Goal: Task Accomplishment & Management: Complete application form

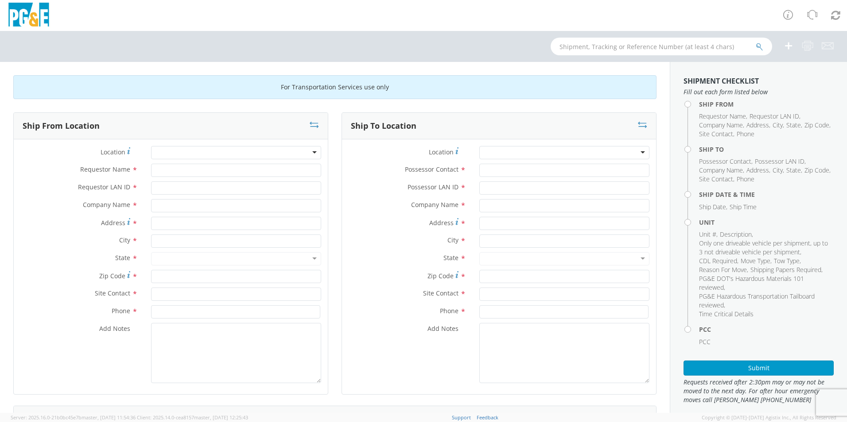
click at [245, 151] on div at bounding box center [236, 152] width 170 height 13
click at [244, 152] on div at bounding box center [236, 152] width 170 height 13
type input "[PERSON_NAME]"
type input "PG&E"
type input "[STREET_ADDRESS]"
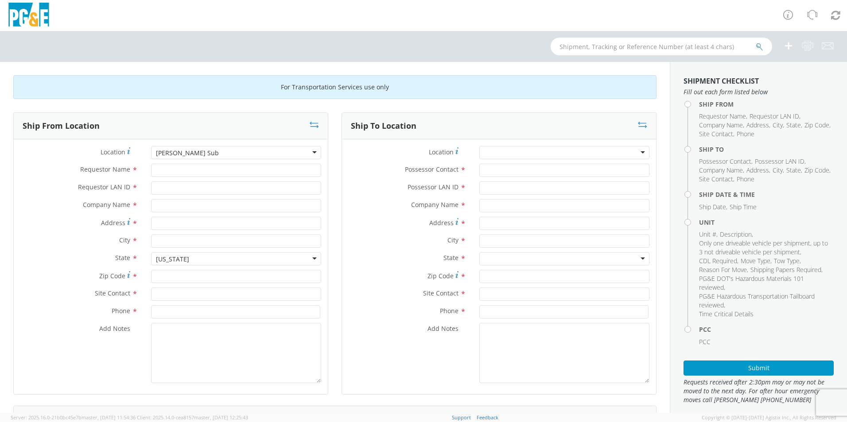
type input "Madera"
type input "93636"
click at [191, 167] on input "Requestor Name *" at bounding box center [236, 170] width 170 height 13
type input "j"
type input "[PERSON_NAME]"
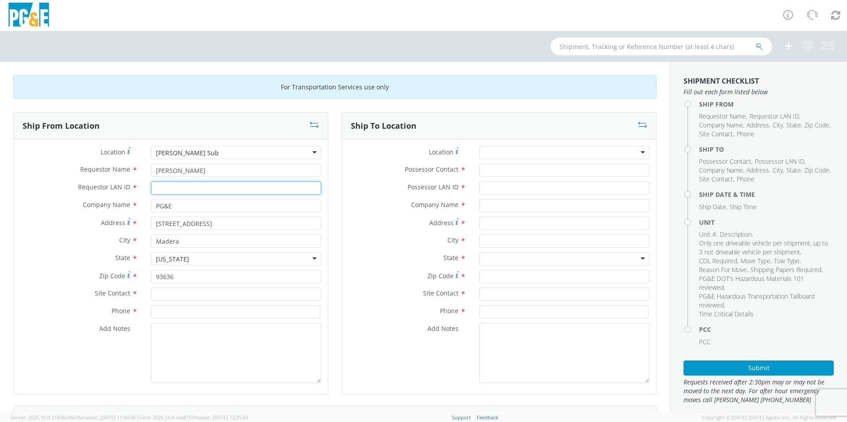
click at [174, 188] on input "Requestor LAN ID *" at bounding box center [236, 188] width 170 height 13
type input "EJW0"
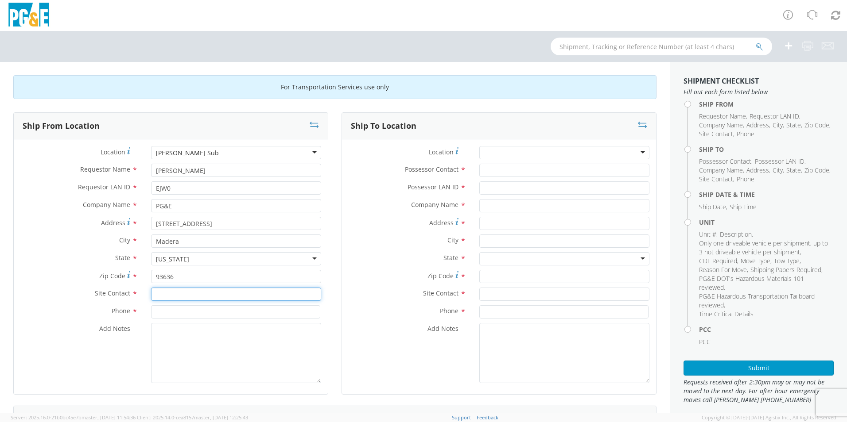
click at [188, 293] on input "text" at bounding box center [236, 294] width 170 height 13
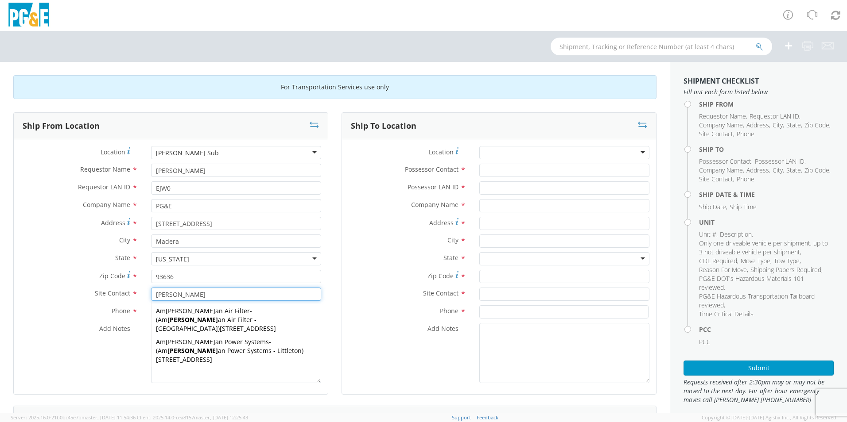
type input "[PERSON_NAME]"
click at [67, 317] on div "Phone *" at bounding box center [171, 312] width 314 height 13
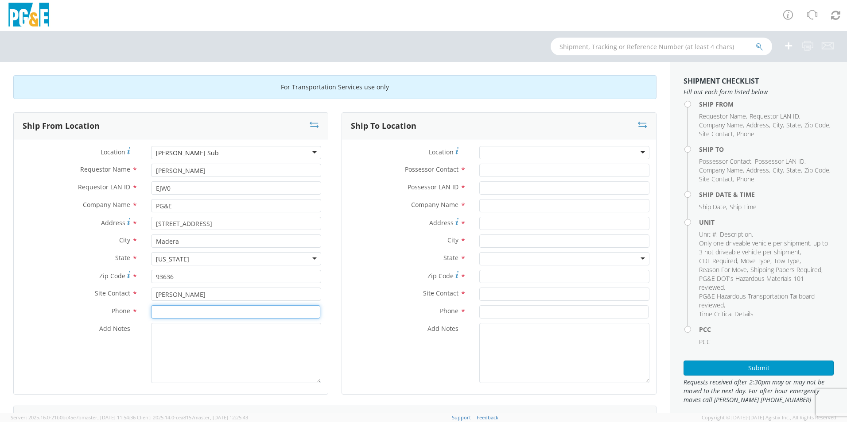
click at [190, 313] on input at bounding box center [235, 312] width 169 height 13
click at [205, 314] on input at bounding box center [235, 312] width 169 height 13
type input "[PHONE_NUMBER]"
click at [221, 348] on textarea "Add Notes *" at bounding box center [236, 353] width 170 height 60
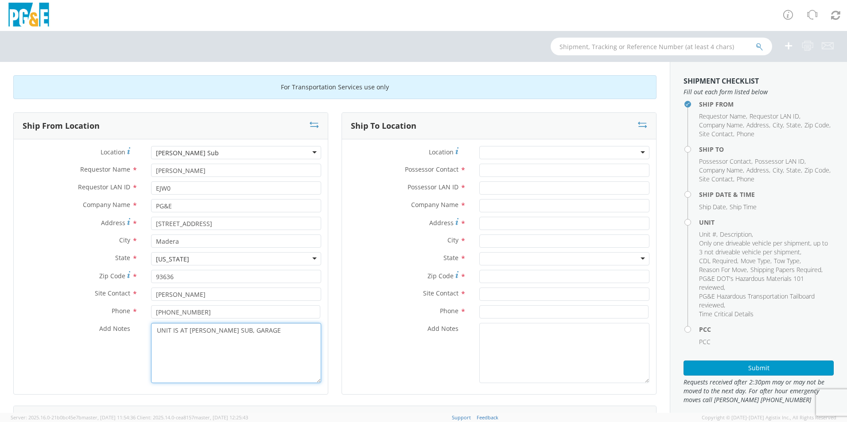
type textarea "UNIT IS AT [PERSON_NAME] SUB, GARAGE"
click at [529, 151] on div at bounding box center [564, 152] width 170 height 13
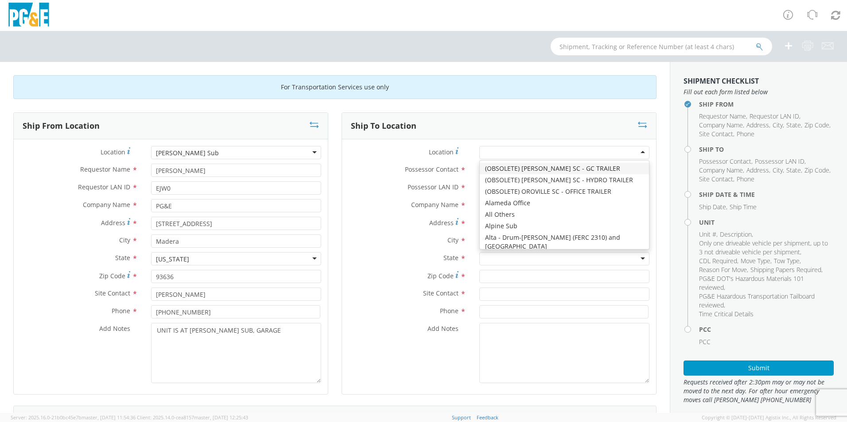
click at [477, 124] on div "Ship To Location" at bounding box center [499, 126] width 314 height 27
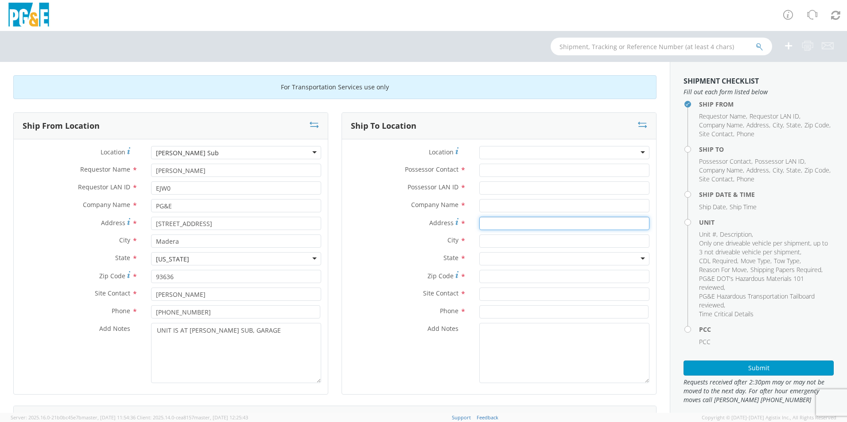
click at [500, 223] on input "Address *" at bounding box center [564, 223] width 170 height 13
click at [502, 206] on input "text" at bounding box center [564, 205] width 170 height 13
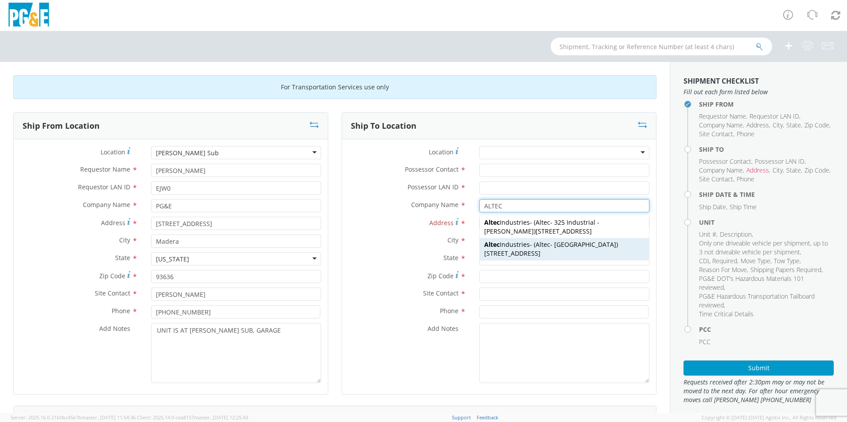
click at [553, 248] on span "Altec - [GEOGRAPHIC_DATA]" at bounding box center [575, 244] width 81 height 8
type input "Altec Industries"
type input "[STREET_ADDRESS]"
type input "[GEOGRAPHIC_DATA]"
type input "93308"
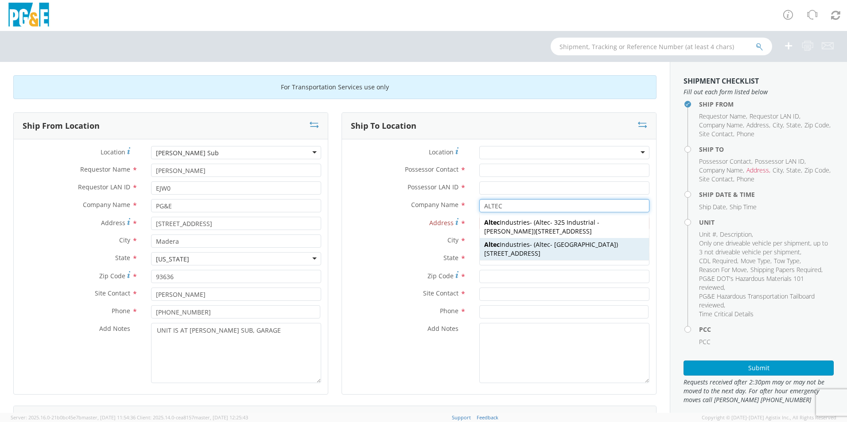
type input "Altec - [GEOGRAPHIC_DATA]"
type input "[PHONE_NUMBER]"
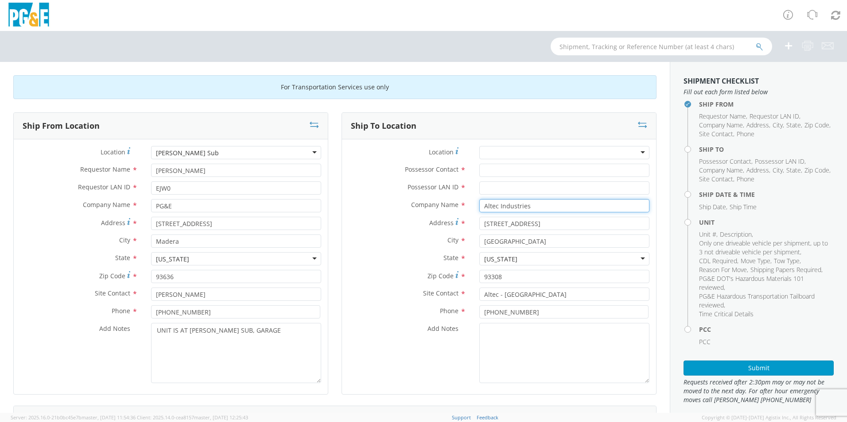
type input "Altec Industries"
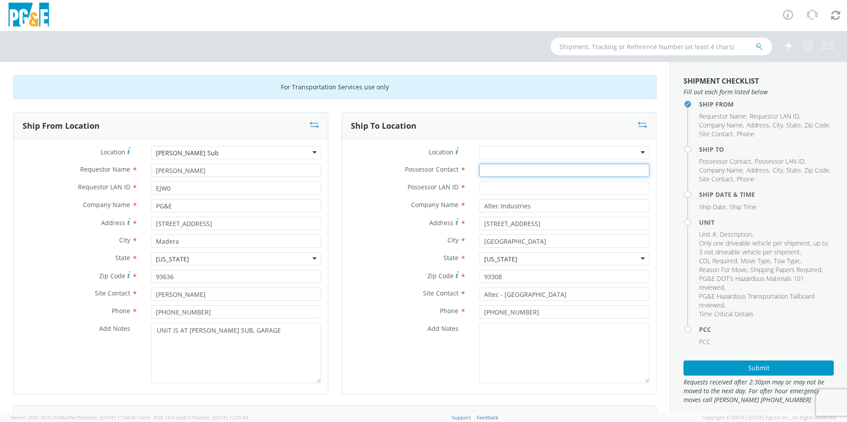
click at [532, 168] on input "Possessor Contact *" at bounding box center [564, 170] width 170 height 13
type input "[PERSON_NAME]"
click at [512, 187] on input "Possessor LAN ID *" at bounding box center [564, 188] width 170 height 13
type input "EJW0"
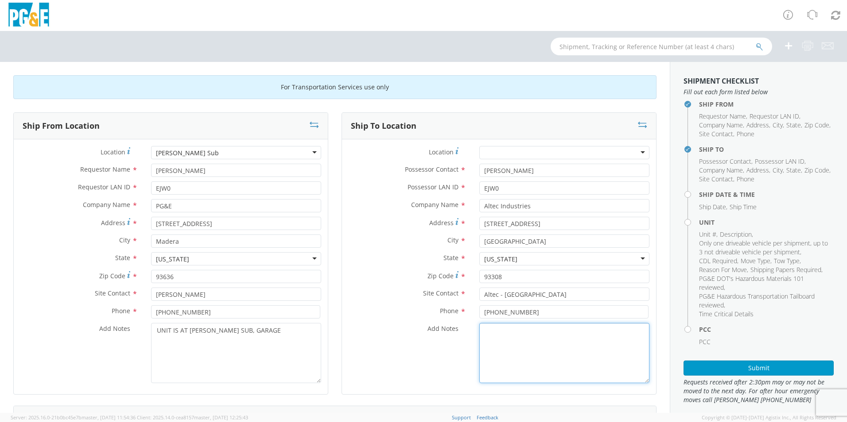
click at [520, 338] on textarea "Add Notes *" at bounding box center [564, 353] width 170 height 60
click at [513, 331] on textarea "ROCKY -" at bounding box center [564, 353] width 170 height 60
click at [487, 338] on textarea "ROCKY -661-203-6276" at bounding box center [564, 353] width 170 height 60
click at [506, 342] on textarea "ROCKY -661-203-6276 [PERSON_NAME]" at bounding box center [564, 353] width 170 height 60
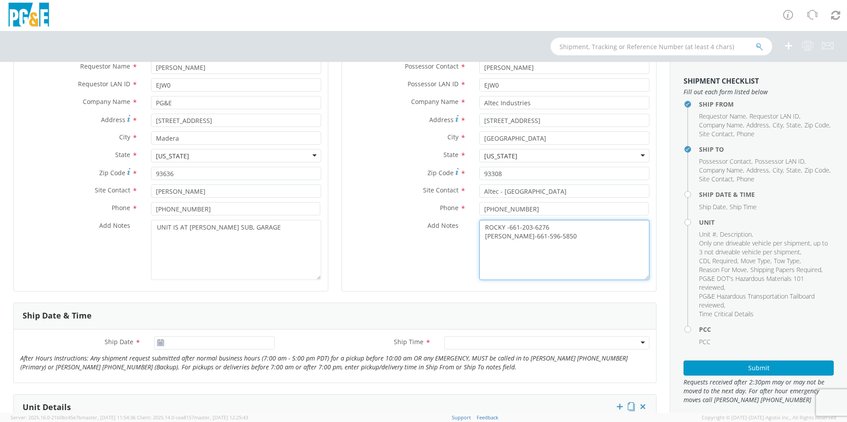
scroll to position [177, 0]
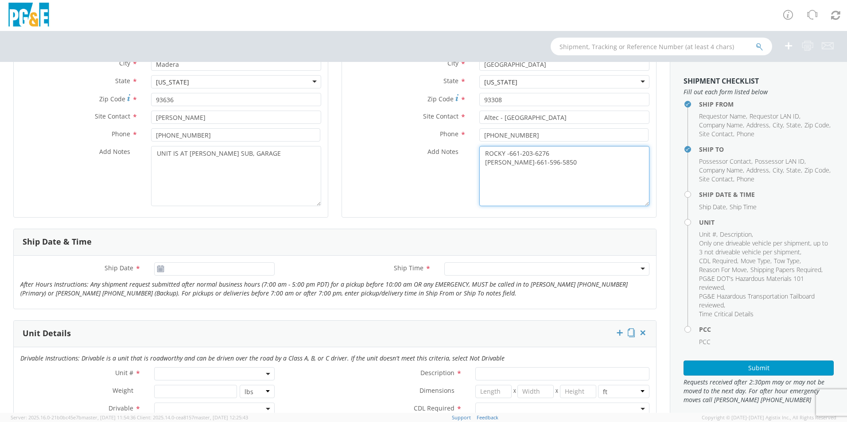
type textarea "ROCKY -661-203-6276 [PERSON_NAME]-661-596-5850"
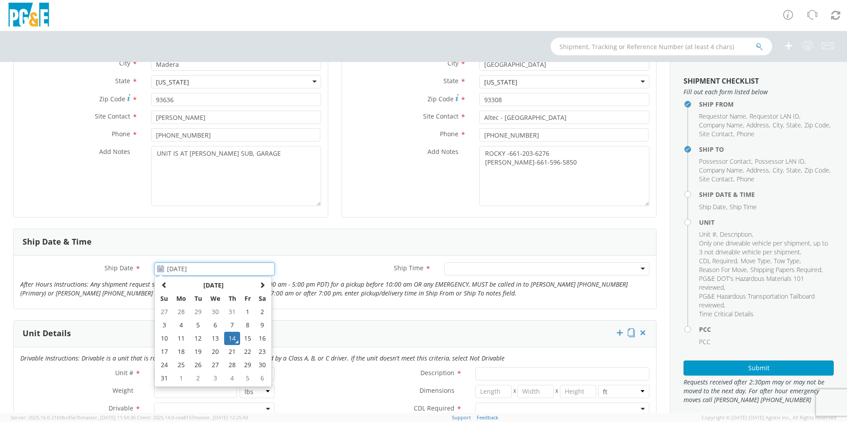
click at [194, 267] on input "[DATE]" at bounding box center [214, 269] width 120 height 13
click at [179, 354] on td "18" at bounding box center [181, 351] width 19 height 13
type input "[DATE]"
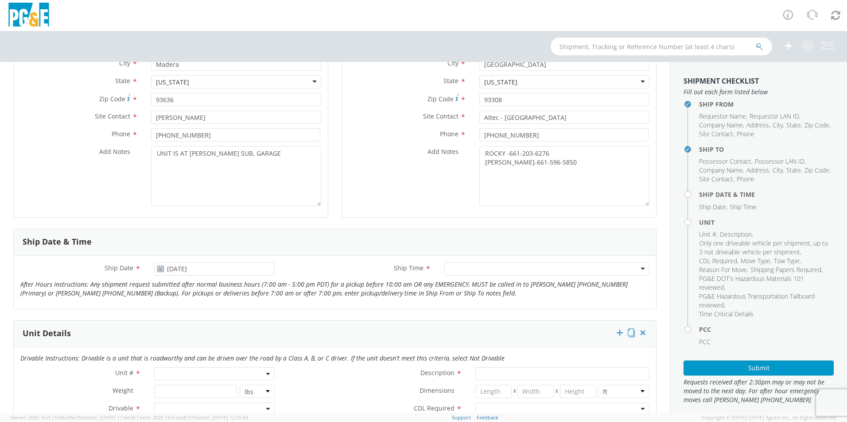
click at [469, 270] on div at bounding box center [546, 269] width 205 height 13
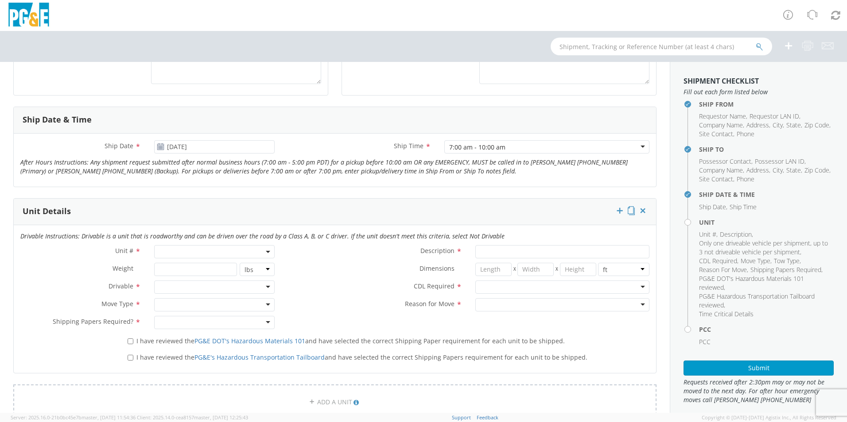
scroll to position [310, 0]
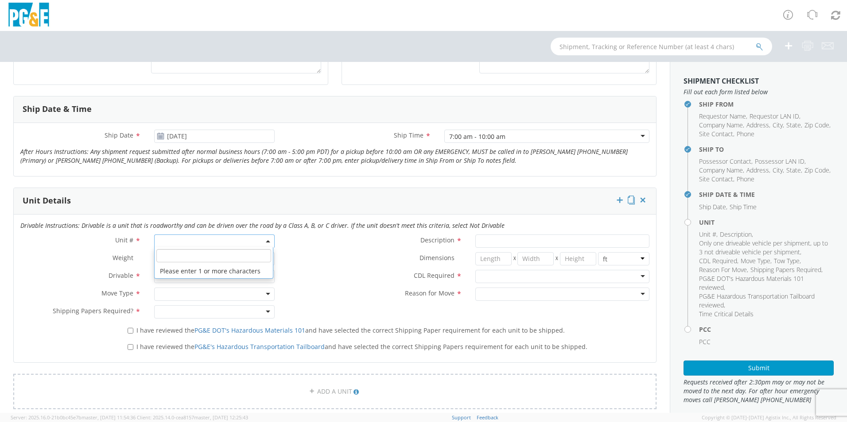
click at [176, 241] on span at bounding box center [214, 241] width 120 height 13
click at [175, 258] on input "search" at bounding box center [213, 255] width 115 height 13
type input "B28125"
type input "TRUCK; MATERIAL HANDLER: 60' - 89' 6X6"
type input "66000"
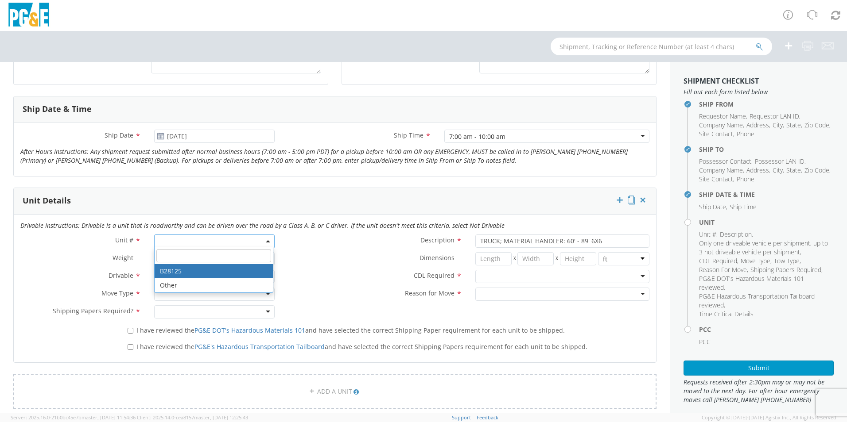
select select "B28125"
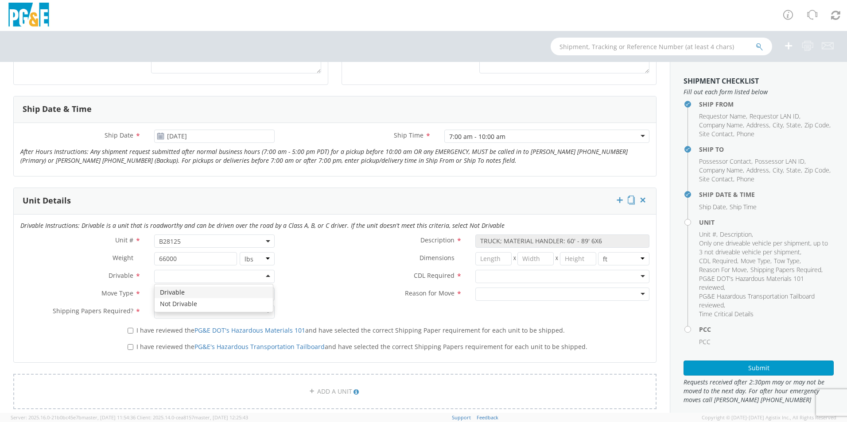
click at [221, 273] on div at bounding box center [214, 276] width 120 height 13
click at [186, 296] on div at bounding box center [214, 294] width 120 height 13
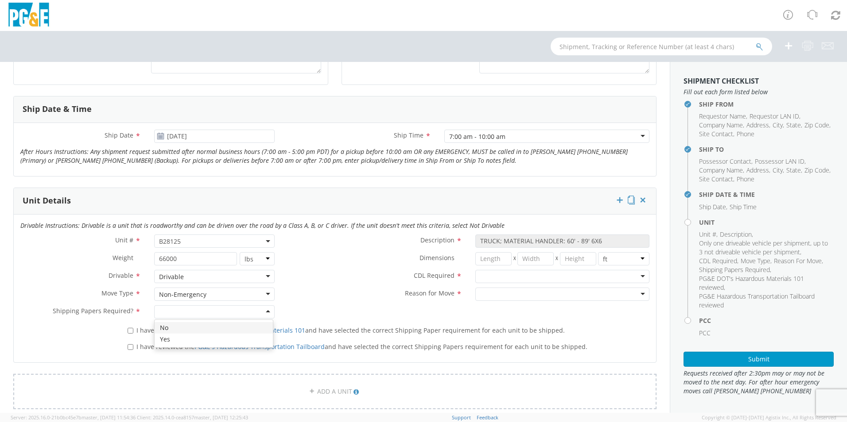
click at [222, 314] on div at bounding box center [214, 312] width 120 height 13
click at [496, 275] on div at bounding box center [562, 276] width 174 height 13
click at [507, 292] on div at bounding box center [562, 294] width 174 height 13
click at [131, 330] on input "I have reviewed the PG&E DOT's Hazardous Materials 101 and have selected the co…" at bounding box center [131, 331] width 6 height 6
checkbox input "true"
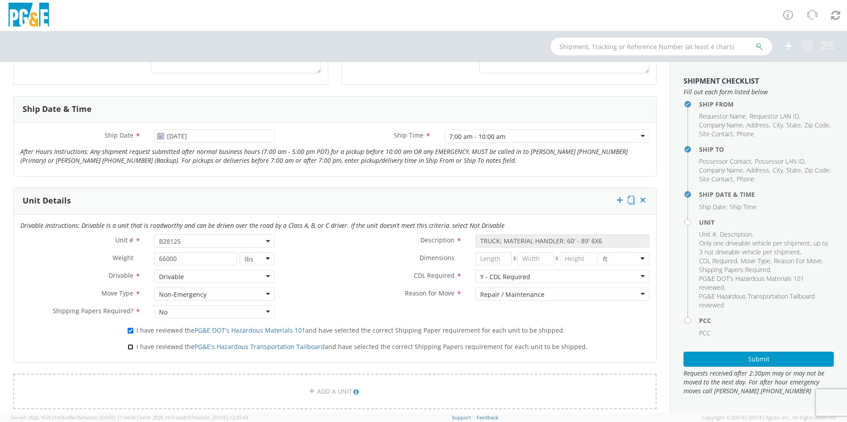
click at [132, 349] on input "I have reviewed the PG&E's Hazardous Transportation Tailboard and have selected…" at bounding box center [131, 348] width 6 height 6
checkbox input "true"
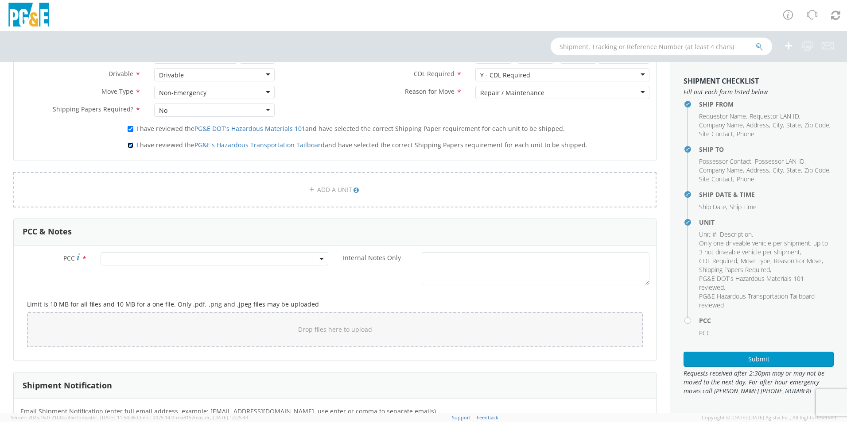
scroll to position [576, 0]
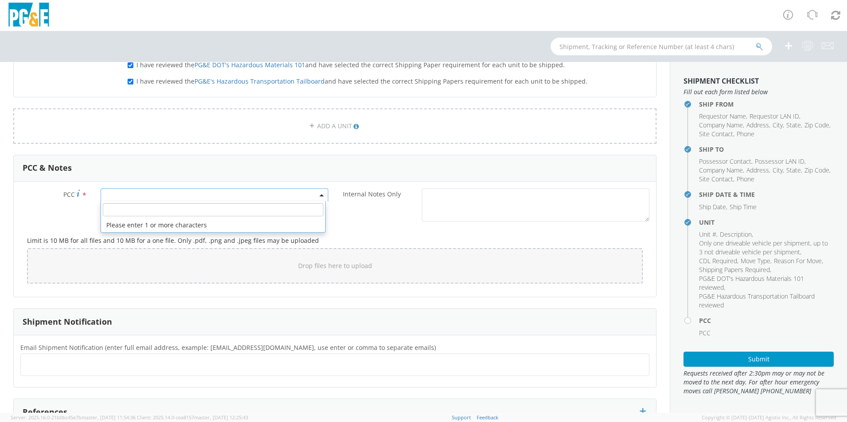
click at [198, 194] on span at bounding box center [215, 195] width 228 height 13
click at [190, 215] on input "number" at bounding box center [213, 209] width 221 height 13
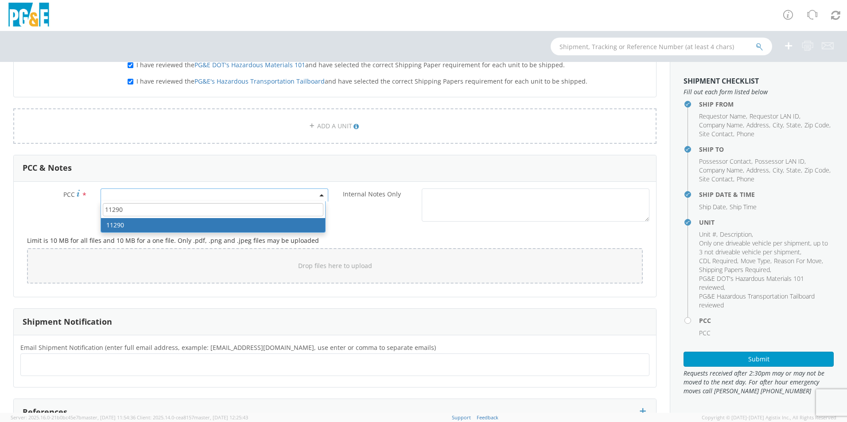
type input "11290"
select select "11290"
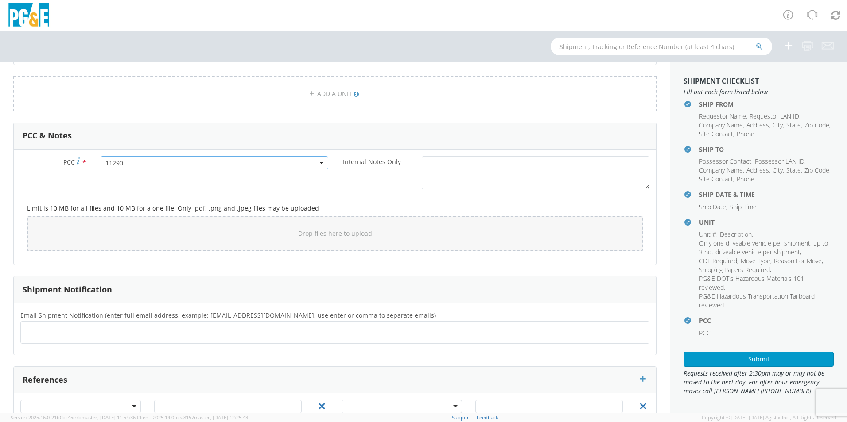
scroll to position [649, 0]
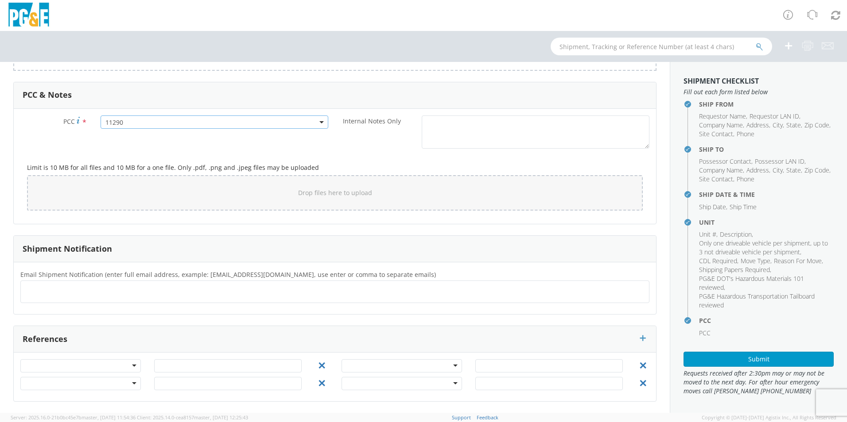
click at [175, 295] on ul at bounding box center [334, 292] width 621 height 15
type input "[EMAIL_ADDRESS][DOMAIN_NAME]"
click at [751, 360] on button "Submit" at bounding box center [758, 359] width 150 height 15
